Goal: Transaction & Acquisition: Purchase product/service

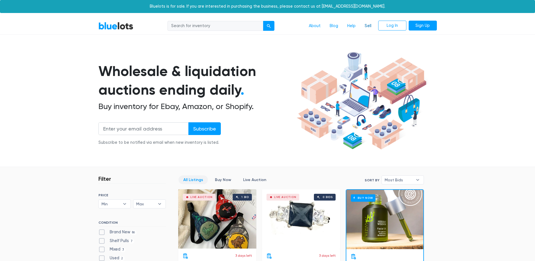
click at [373, 28] on link "Sell" at bounding box center [368, 26] width 16 height 11
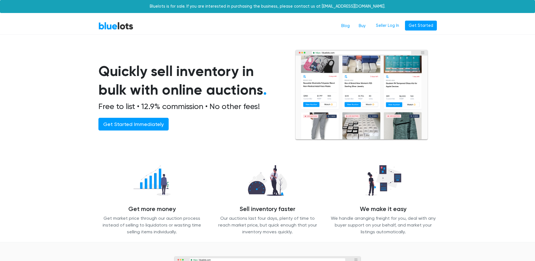
drag, startPoint x: 0, startPoint y: 0, endPoint x: 50, endPoint y: 132, distance: 141.1
click at [50, 132] on section "Quickly sell inventory in bulk with online auctions . Free to list • 12.9% comm…" at bounding box center [267, 102] width 535 height 106
click at [364, 27] on link "Buy" at bounding box center [363, 26] width 16 height 11
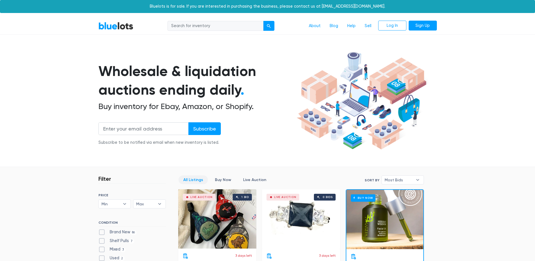
click at [202, 27] on input "search" at bounding box center [216, 26] width 96 height 10
type input "medical scrubs"
click at [263, 21] on button "submit" at bounding box center [268, 26] width 11 height 10
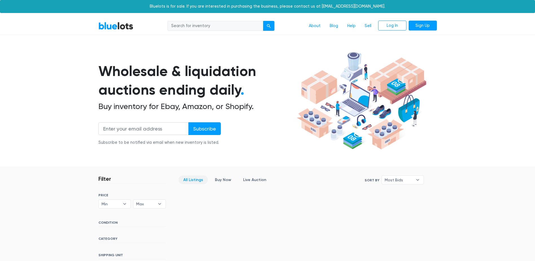
scroll to position [113, 0]
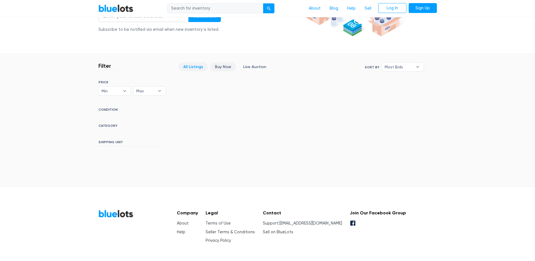
click at [224, 65] on link "Buy Now" at bounding box center [223, 66] width 26 height 9
